Goal: Task Accomplishment & Management: Use online tool/utility

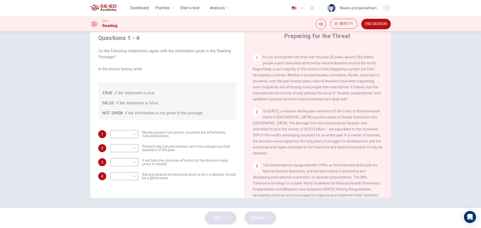
scroll to position [100, 0]
click at [126, 137] on body "This site uses cookies, as explained in our Privacy Policy . If you agree to th…" at bounding box center [240, 114] width 481 height 228
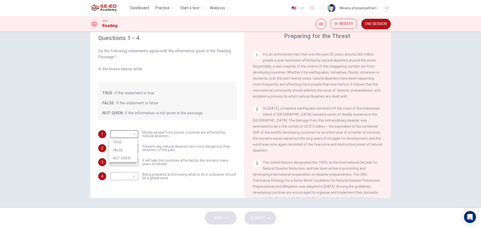
click at [123, 143] on li "TRUE" at bounding box center [123, 142] width 28 height 8
type input "TRUE"
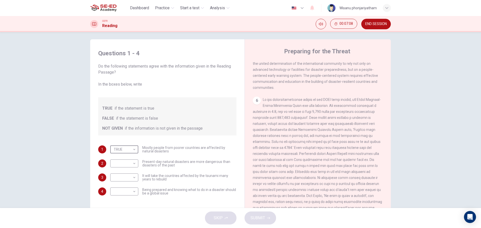
scroll to position [18, 0]
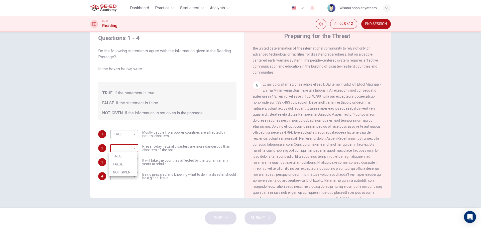
click at [123, 147] on body "This site uses cookies, as explained in our Privacy Policy . If you agree to th…" at bounding box center [240, 114] width 481 height 228
click at [119, 172] on li "NOT GIVEN" at bounding box center [123, 172] width 28 height 8
type input "NOT GIVEN"
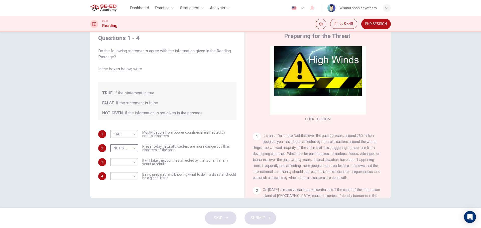
scroll to position [75, 0]
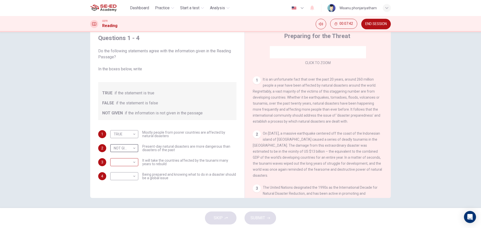
click at [128, 161] on body "This site uses cookies, as explained in our Privacy Policy . If you agree to th…" at bounding box center [240, 114] width 481 height 228
click at [119, 178] on li "FALSE" at bounding box center [123, 178] width 28 height 8
type input "FALSE"
click at [116, 178] on body "This site uses cookies, as explained in our Privacy Policy . If you agree to th…" at bounding box center [240, 114] width 481 height 228
click at [120, 185] on li "TRUE" at bounding box center [123, 184] width 28 height 8
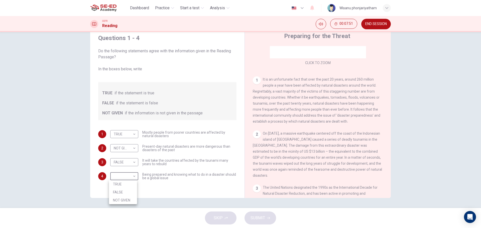
type input "TRUE"
click at [266, 218] on button "SUBMIT" at bounding box center [260, 218] width 32 height 13
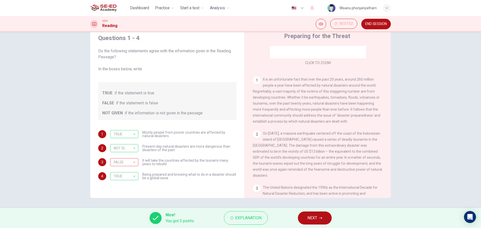
click at [314, 214] on button "NEXT" at bounding box center [315, 218] width 34 height 13
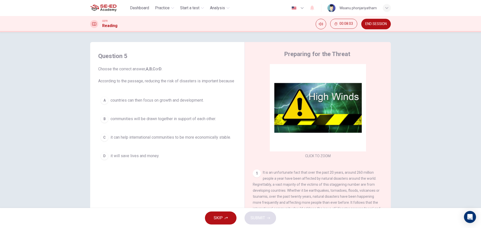
scroll to position [18, 0]
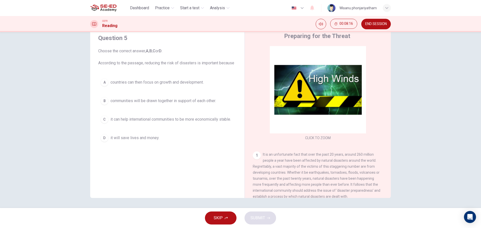
click at [173, 119] on span "it can help international communities to be more economically stable." at bounding box center [170, 119] width 120 height 6
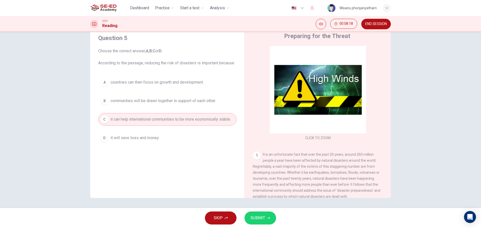
click at [262, 217] on span "SUBMIT" at bounding box center [257, 218] width 15 height 7
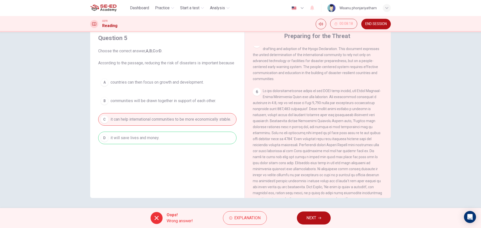
scroll to position [434, 0]
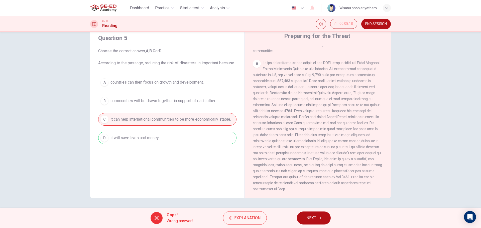
click at [310, 218] on span "NEXT" at bounding box center [311, 218] width 10 height 7
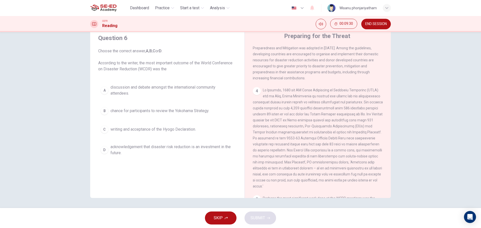
scroll to position [250, 0]
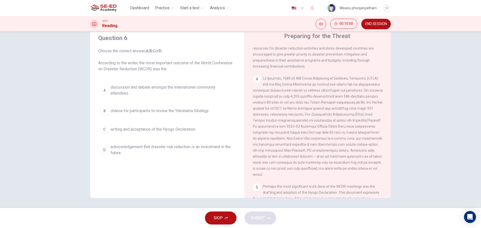
click at [148, 148] on span "acknowledgement that disaster risk reduction is an investment in the future." at bounding box center [172, 150] width 124 height 12
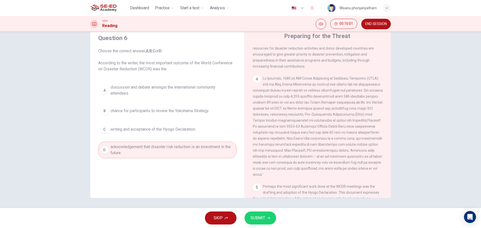
click at [263, 217] on span "SUBMIT" at bounding box center [257, 218] width 15 height 7
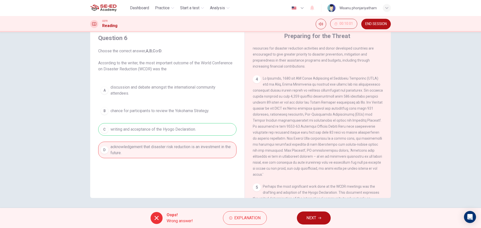
click at [379, 26] on span "END SESSION" at bounding box center [376, 24] width 22 height 4
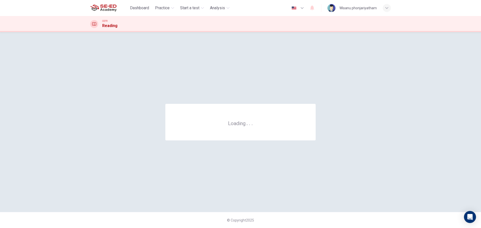
scroll to position [0, 0]
